Goal: Information Seeking & Learning: Learn about a topic

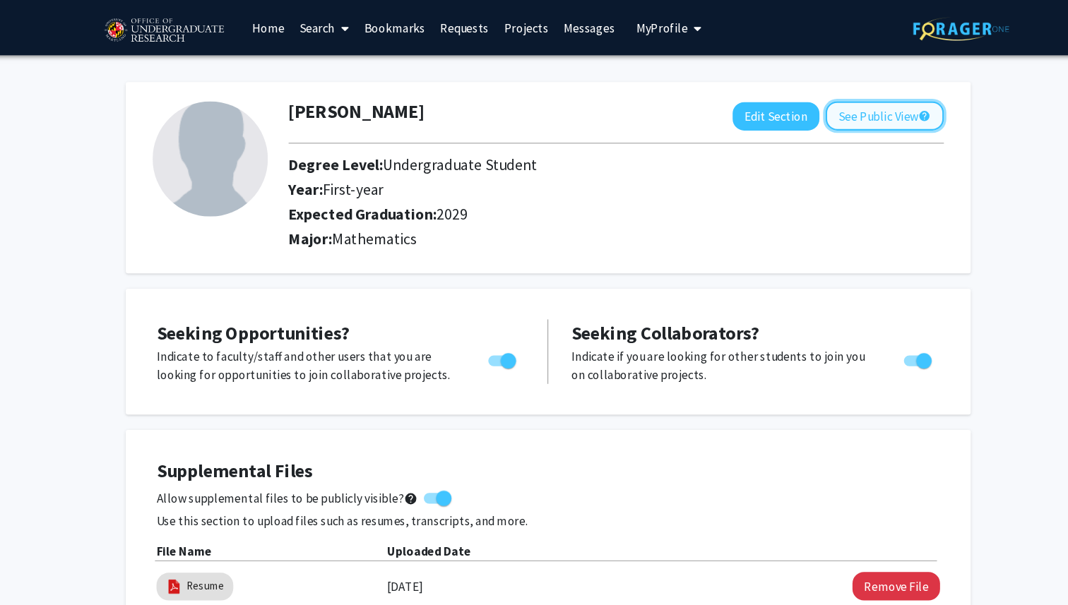
click at [811, 102] on button "See Public View help" at bounding box center [843, 106] width 109 height 27
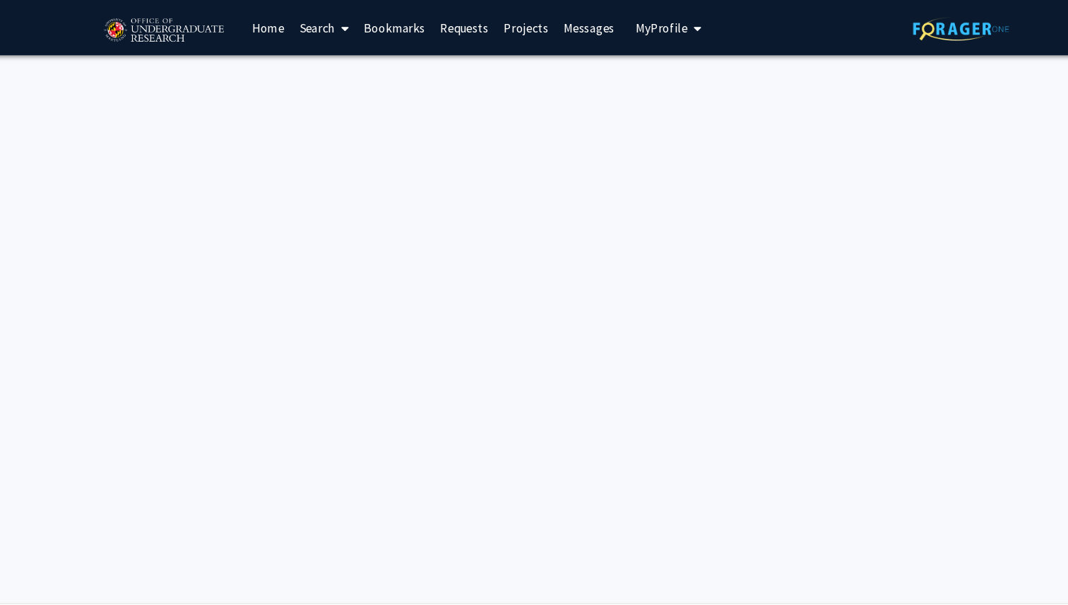
click at [495, 23] on link "Projects" at bounding box center [513, 25] width 55 height 49
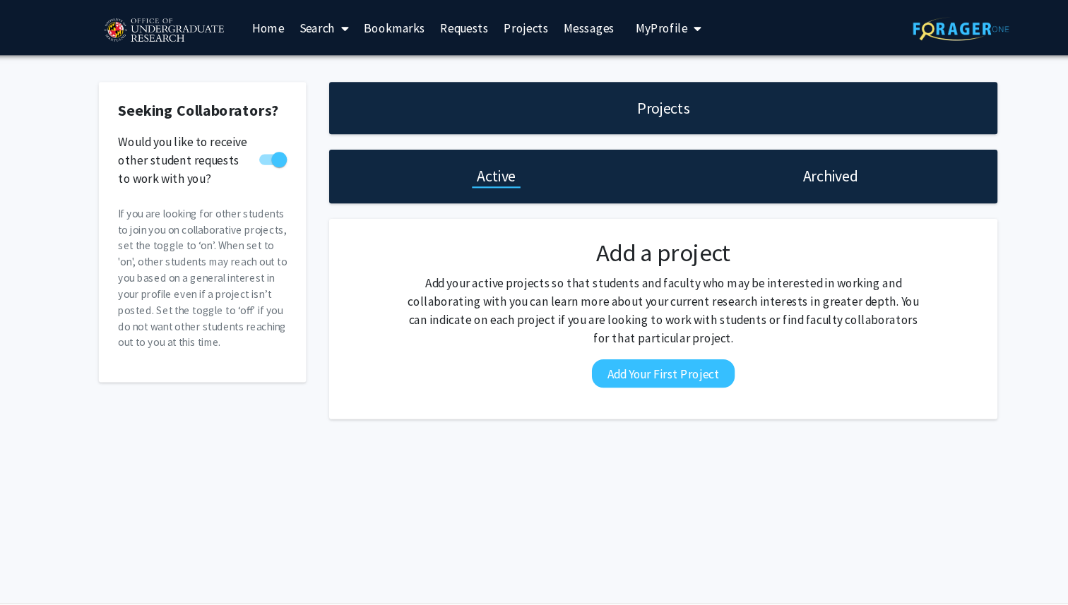
click at [465, 25] on link "Requests" at bounding box center [456, 25] width 59 height 49
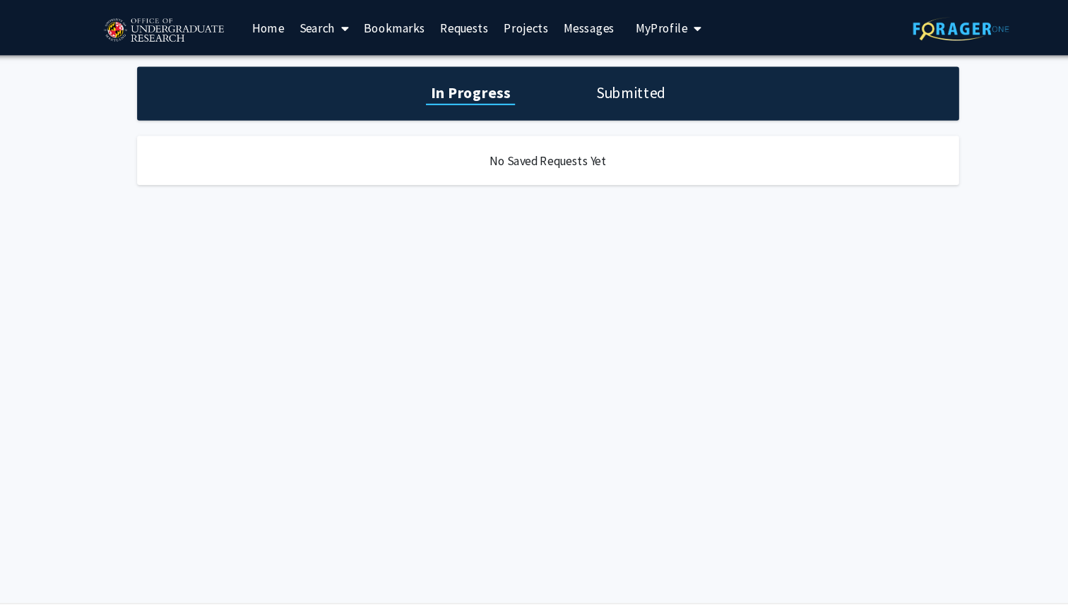
click at [597, 22] on div "Skip navigation Home Search Bookmarks Requests Projects Messages My Profile [PE…" at bounding box center [400, 25] width 558 height 51
click at [342, 24] on span at bounding box center [344, 25] width 13 height 49
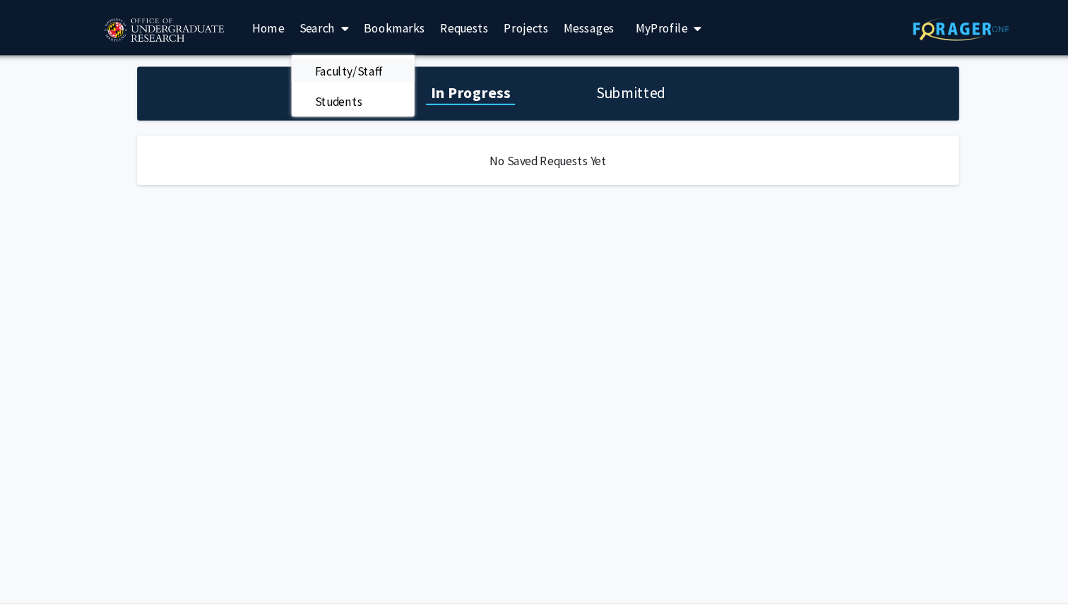
click at [344, 64] on span "Faculty/Staff" at bounding box center [350, 65] width 104 height 28
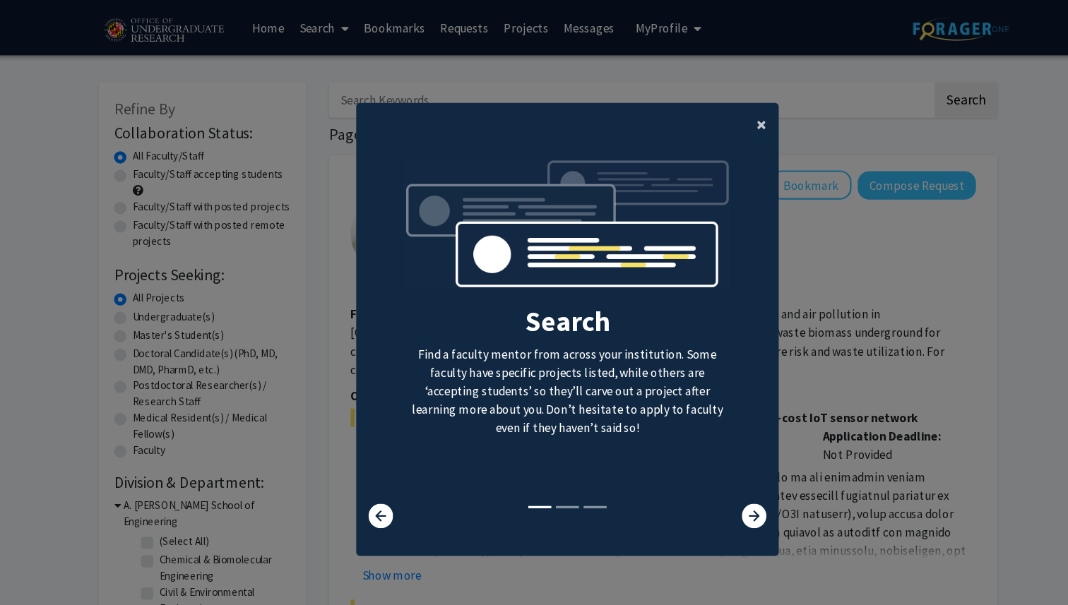
click at [737, 117] on button "×" at bounding box center [730, 115] width 32 height 40
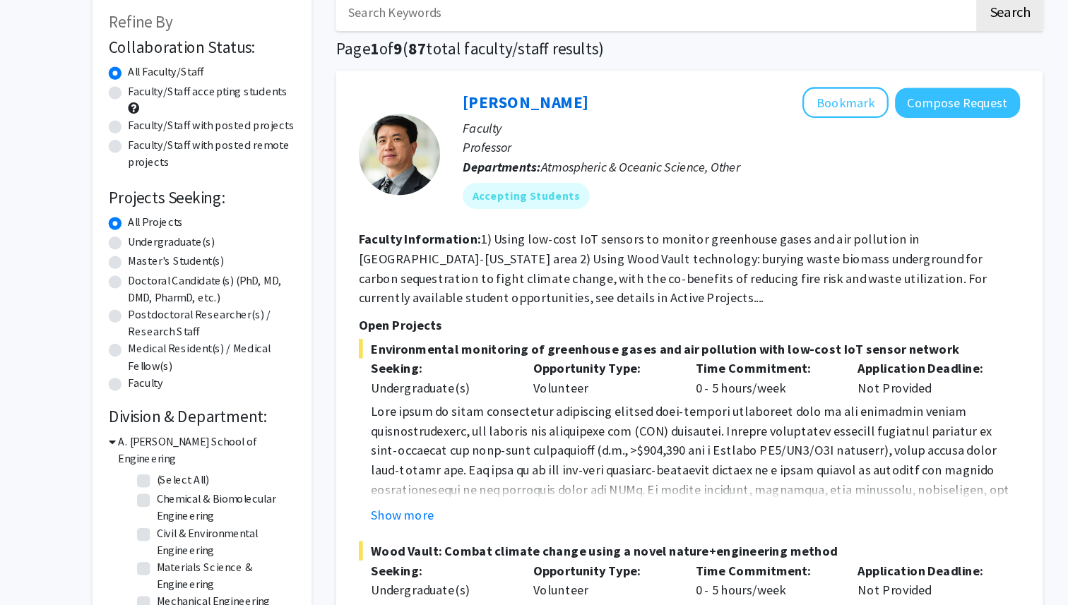
scroll to position [16, 0]
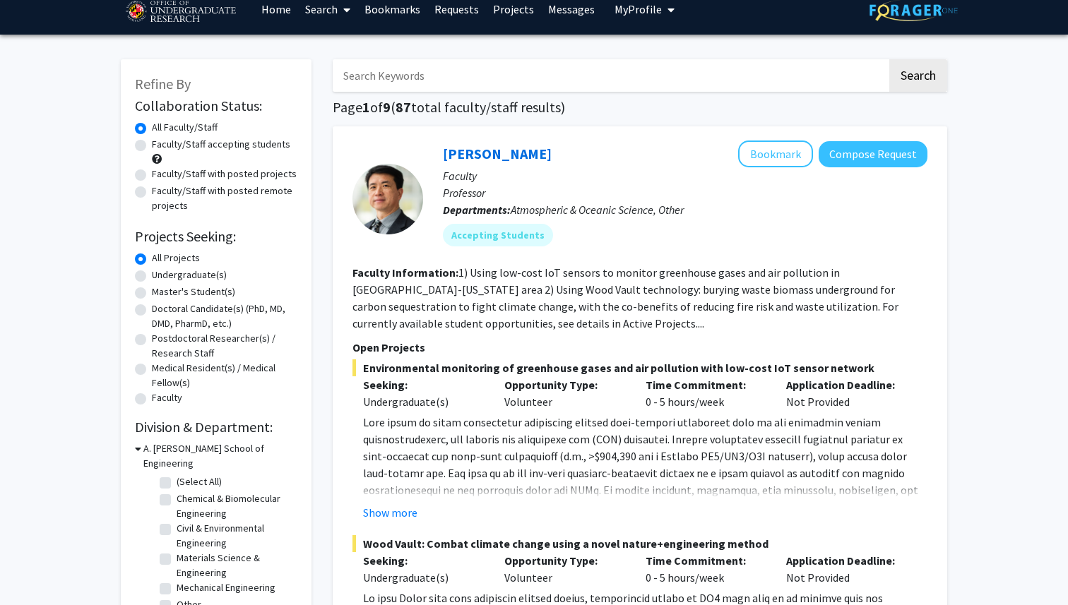
click at [199, 273] on label "Undergraduate(s)" at bounding box center [189, 275] width 75 height 15
click at [161, 273] on input "Undergraduate(s)" at bounding box center [156, 272] width 9 height 9
radio input "true"
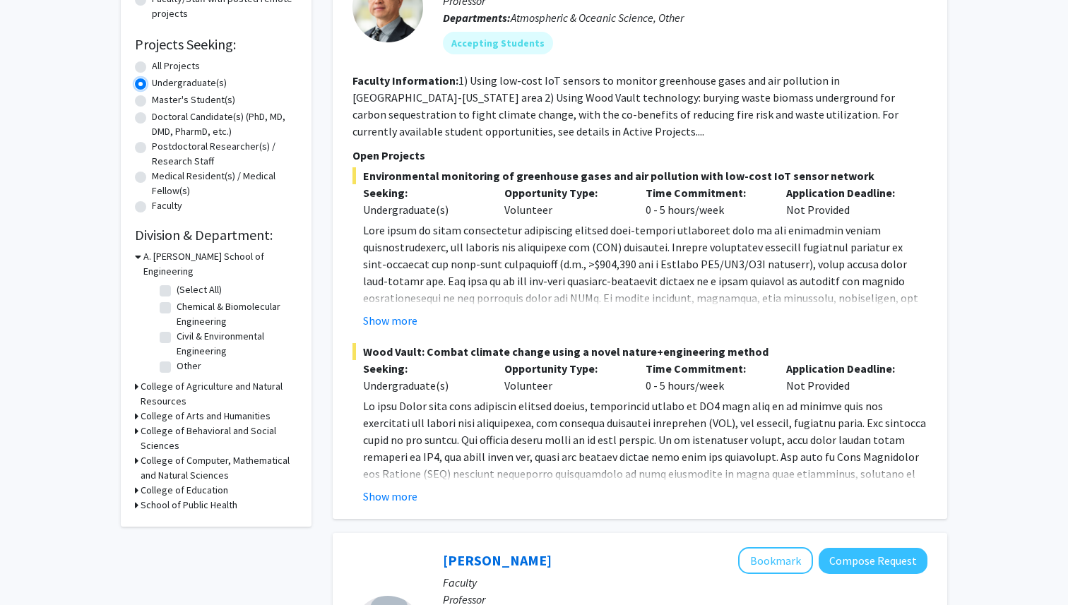
scroll to position [230, 0]
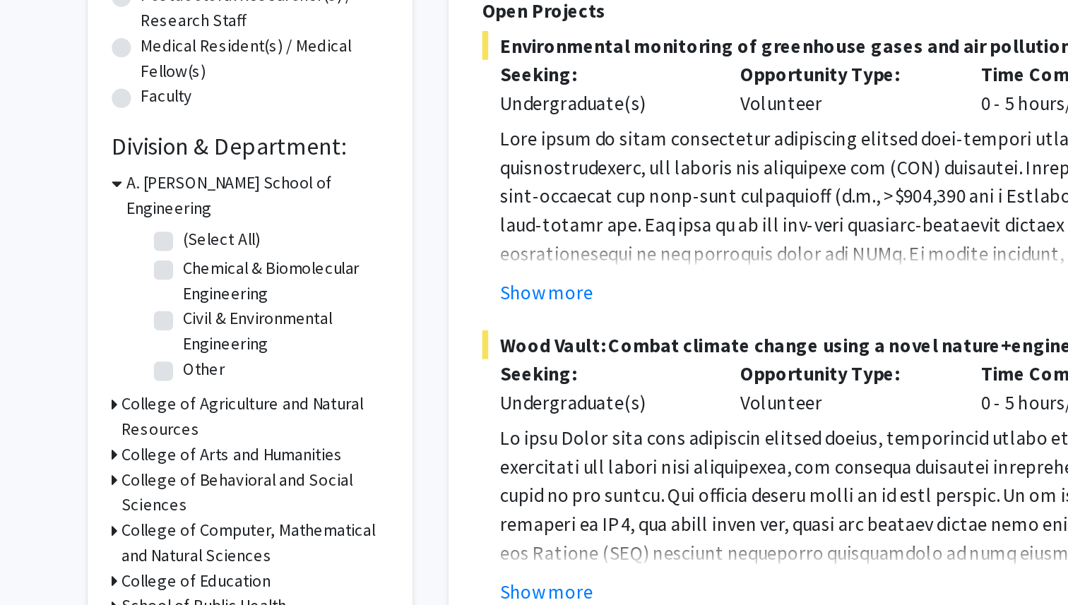
click at [150, 358] on h3 "College of Agriculture and Natural Resources" at bounding box center [219, 373] width 157 height 30
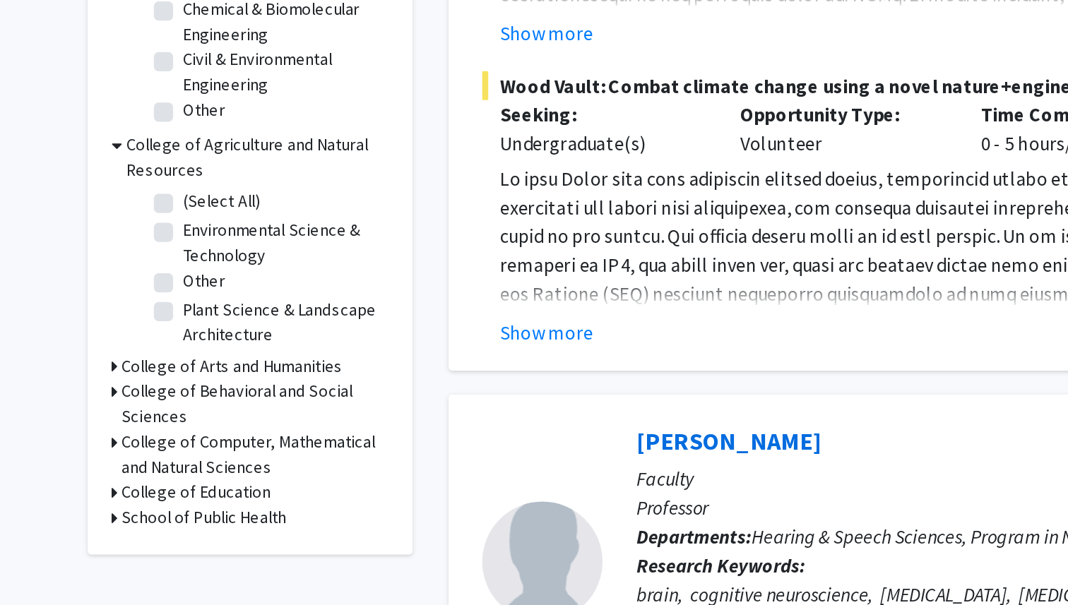
scroll to position [261, 0]
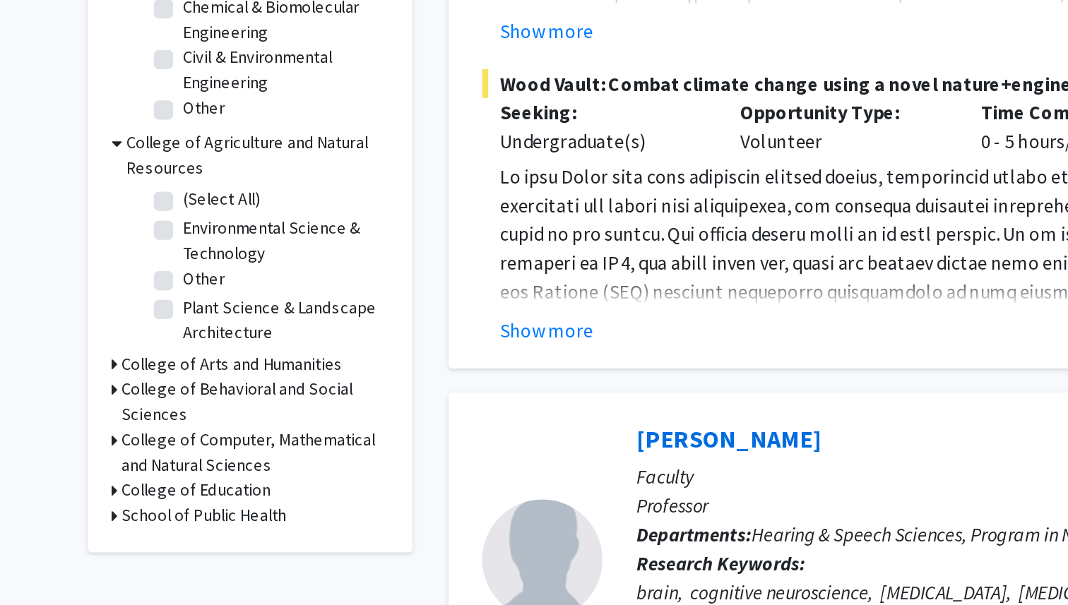
click at [153, 501] on h3 "College of Computer, Mathematical and Natural Sciences" at bounding box center [219, 516] width 157 height 30
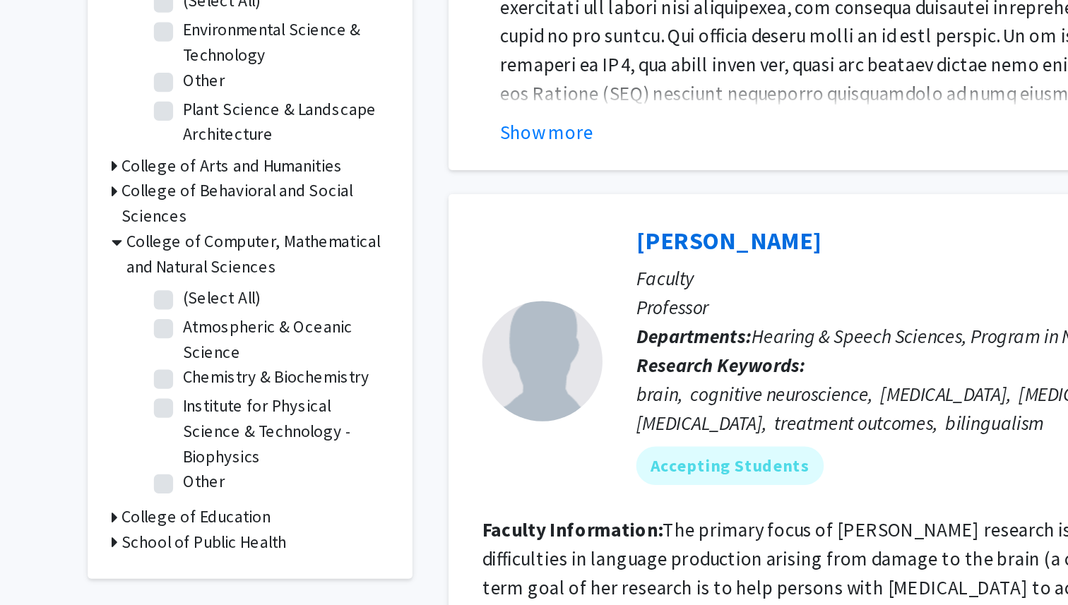
scroll to position [379, 0]
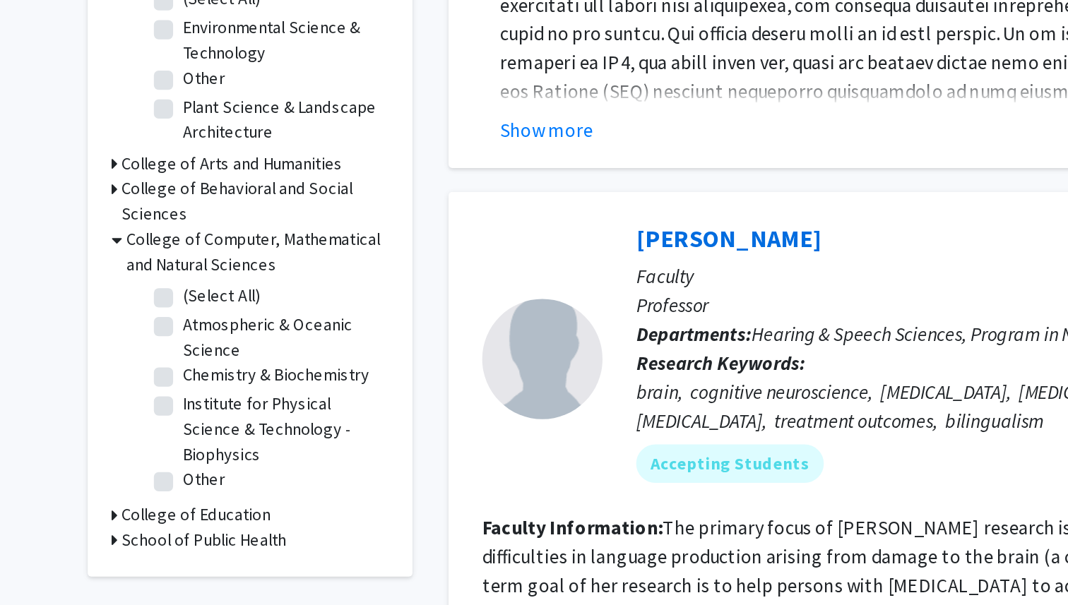
click at [177, 463] on label "Chemistry & Biochemistry" at bounding box center [232, 470] width 110 height 15
click at [177, 463] on input "Chemistry & Biochemistry" at bounding box center [181, 467] width 9 height 9
checkbox input "true"
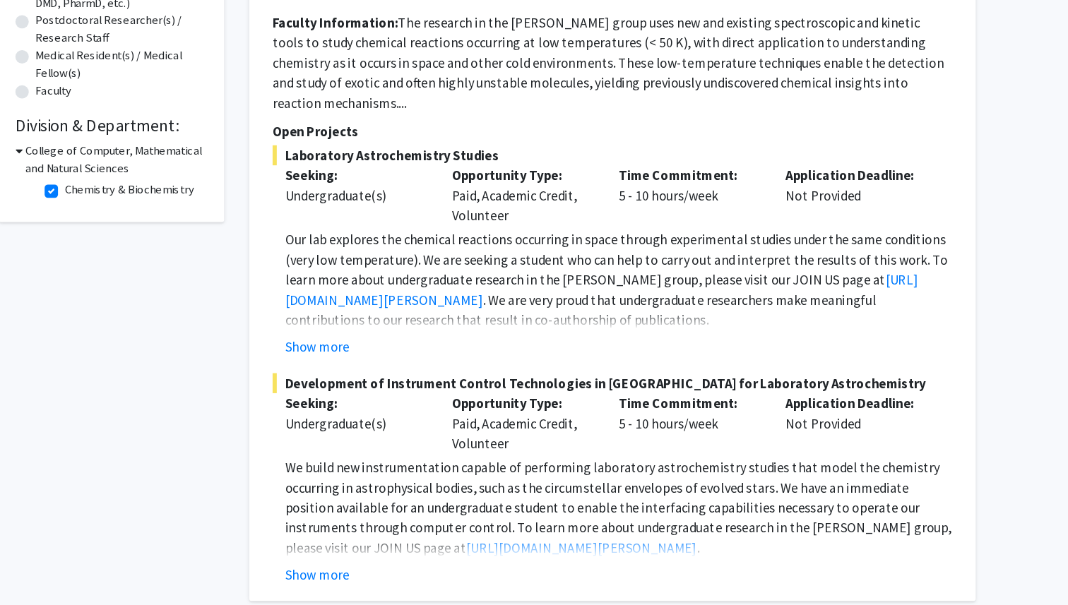
scroll to position [300, 0]
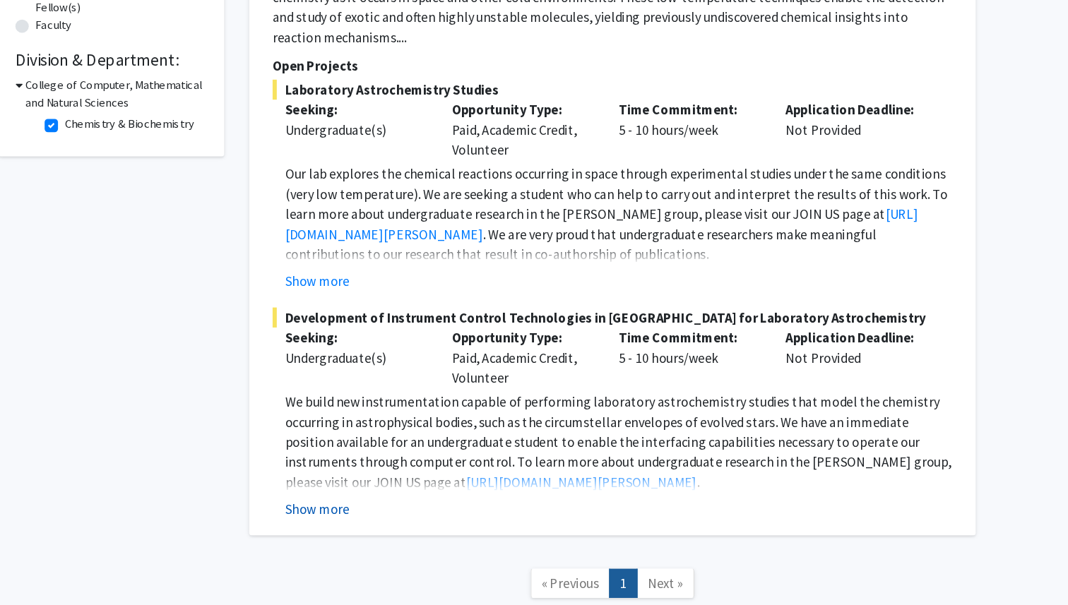
click at [406, 515] on button "Show more" at bounding box center [390, 523] width 54 height 17
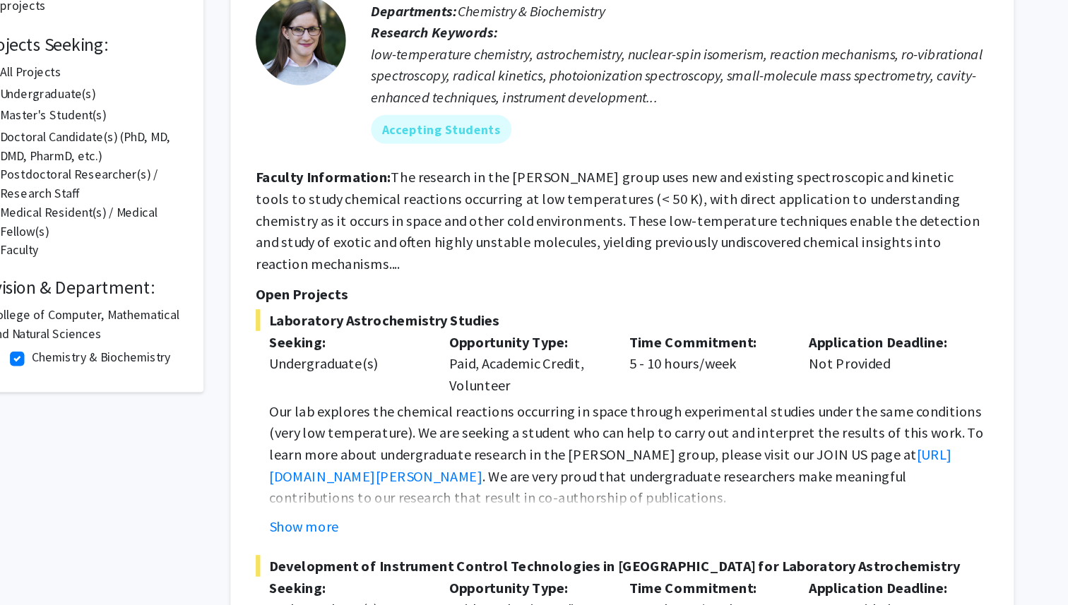
scroll to position [88, 0]
click at [395, 534] on button "Show more" at bounding box center [390, 542] width 54 height 17
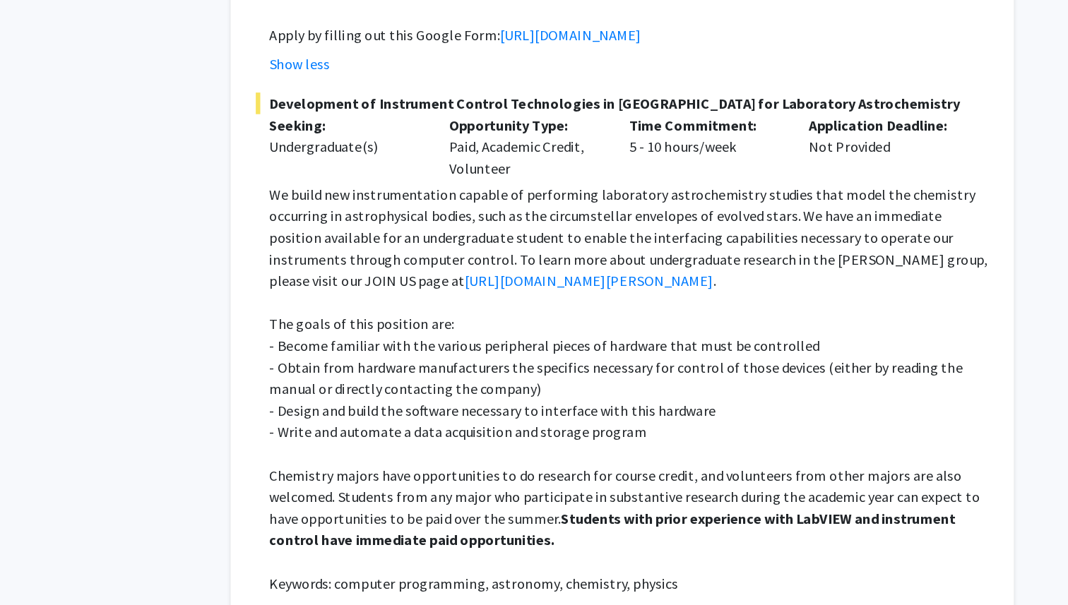
scroll to position [620, 0]
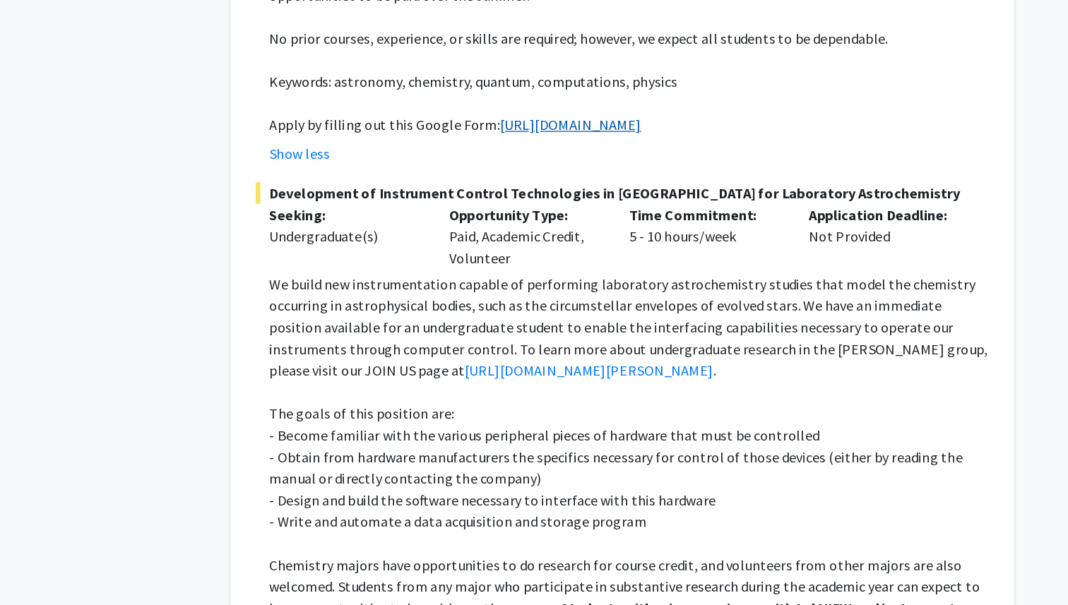
click at [544, 157] on link "[URL][DOMAIN_NAME]" at bounding box center [599, 158] width 111 height 14
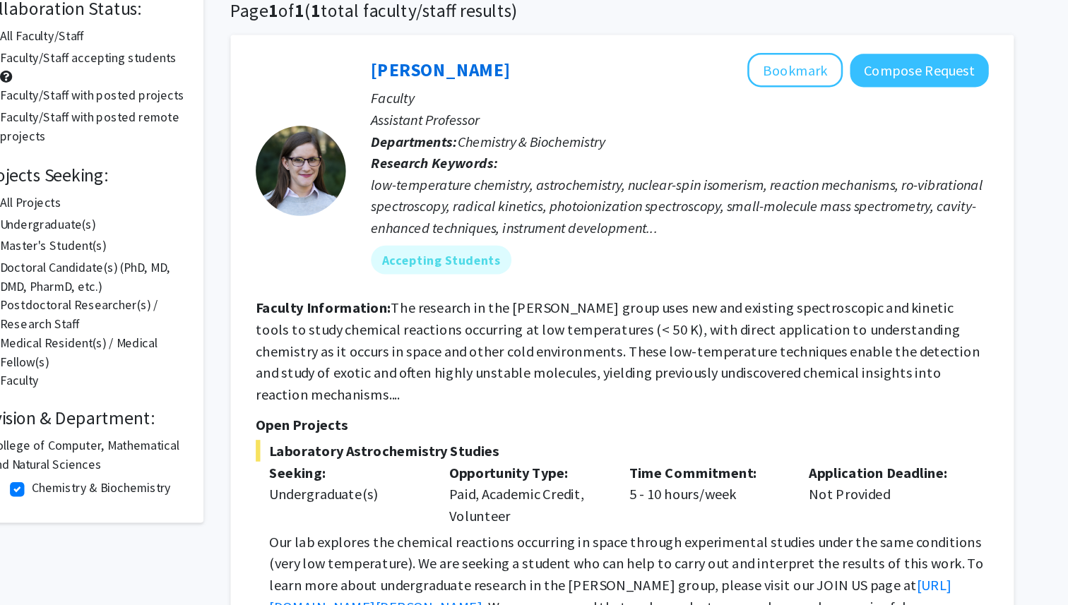
scroll to position [0, 0]
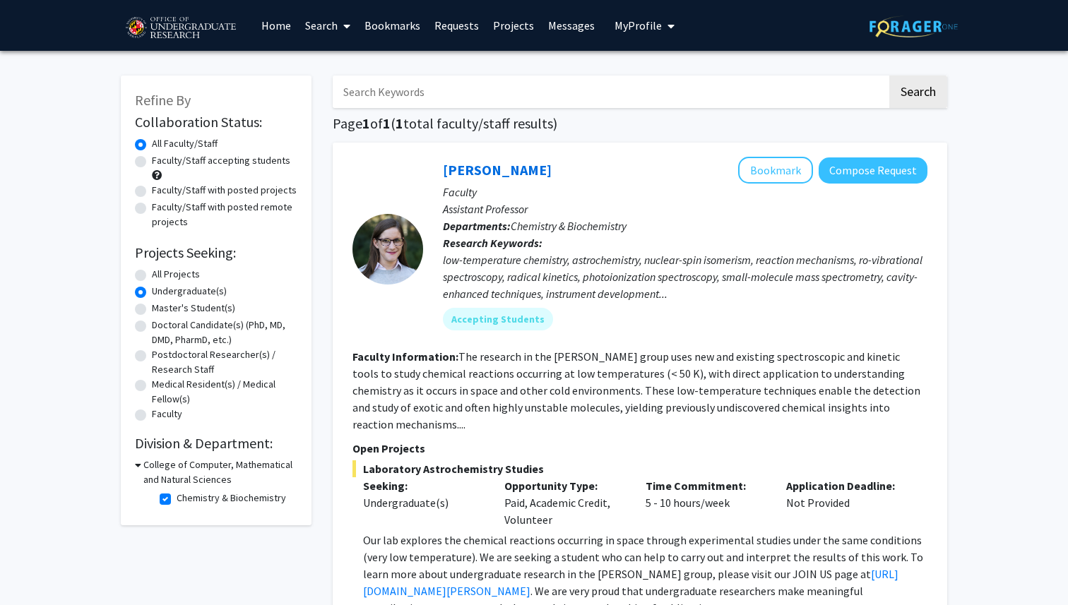
click at [285, 27] on link "Home" at bounding box center [276, 25] width 44 height 49
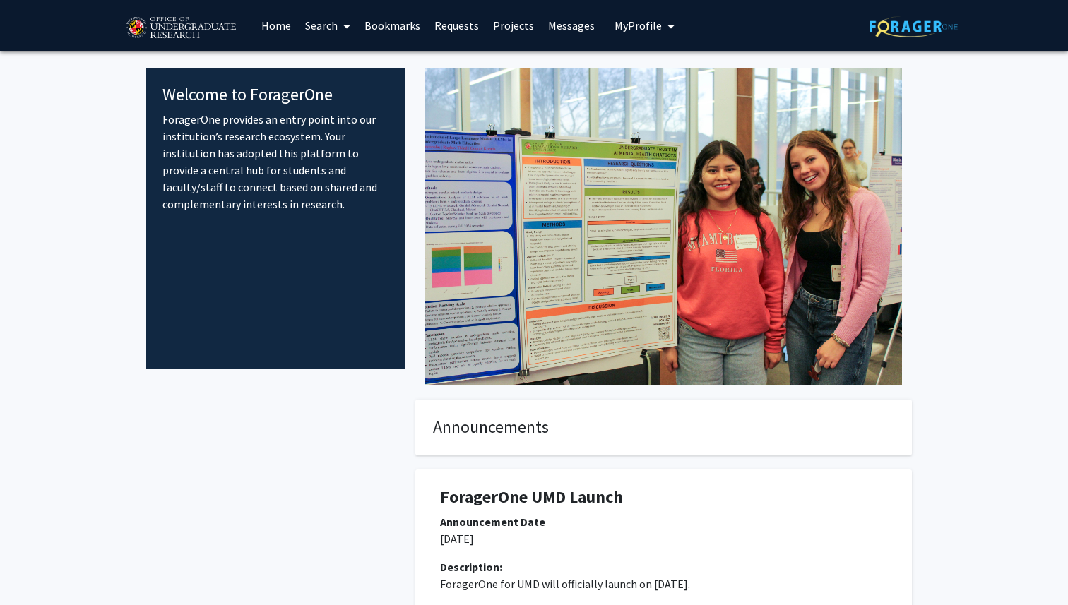
click at [654, 26] on span "My Profile" at bounding box center [638, 25] width 47 height 14
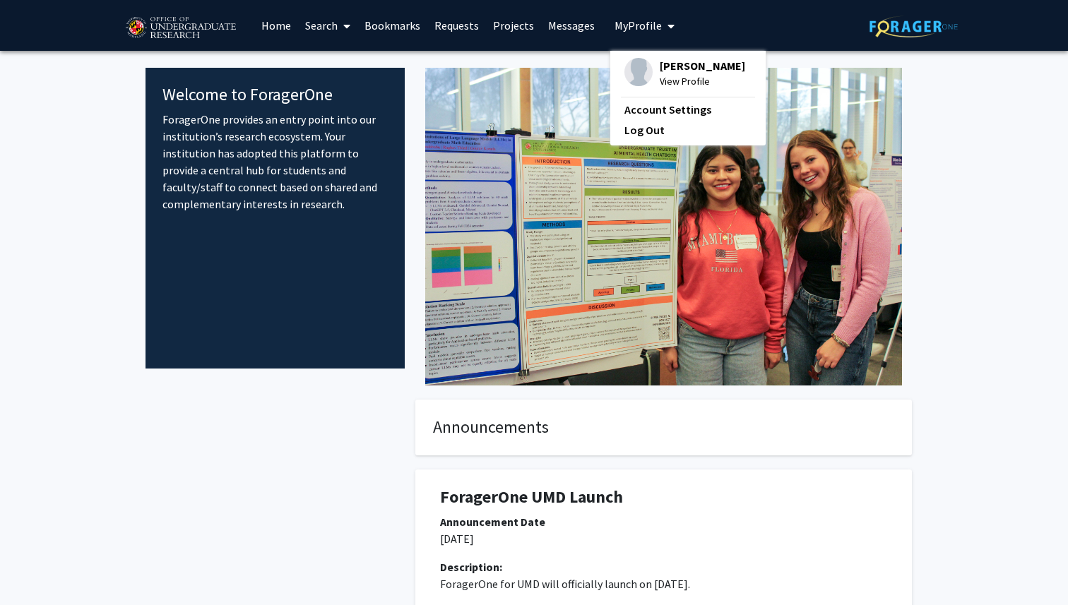
click at [651, 20] on span "My Profile" at bounding box center [638, 25] width 47 height 14
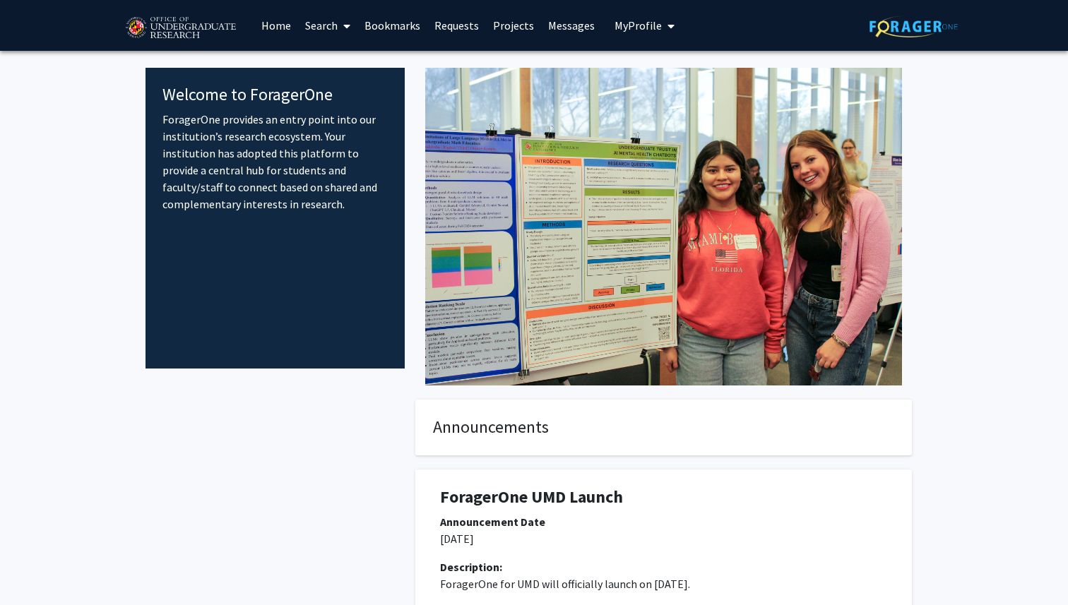
click at [653, 19] on span "My Profile" at bounding box center [638, 25] width 47 height 14
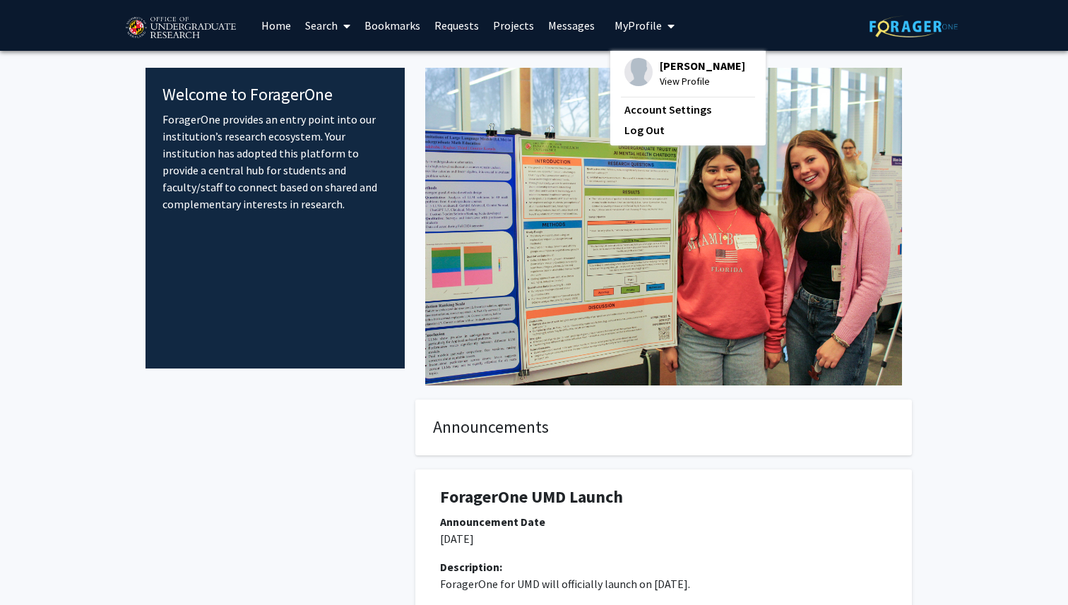
click at [660, 66] on span "[PERSON_NAME]" at bounding box center [702, 66] width 85 height 16
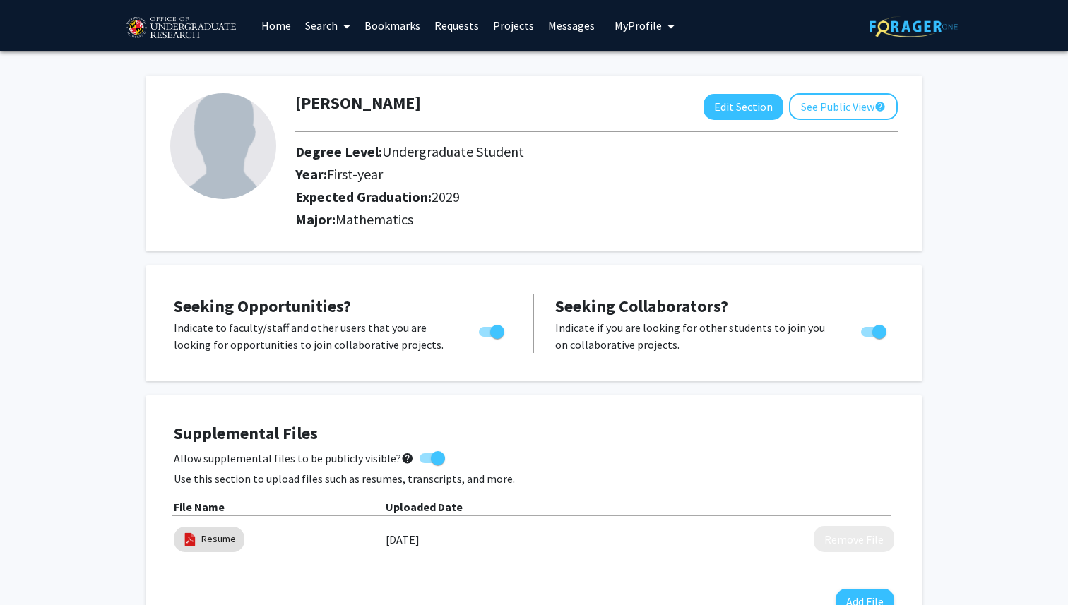
click at [649, 23] on span "My Profile" at bounding box center [638, 25] width 47 height 14
